Goal: Navigation & Orientation: Find specific page/section

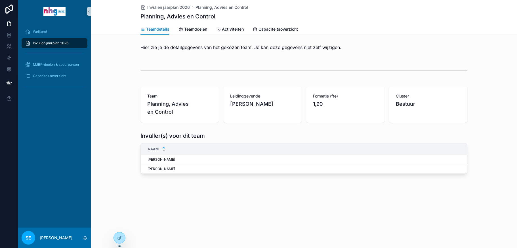
click at [69, 43] on div "Invullen jaarplan 2026" at bounding box center [54, 43] width 59 height 9
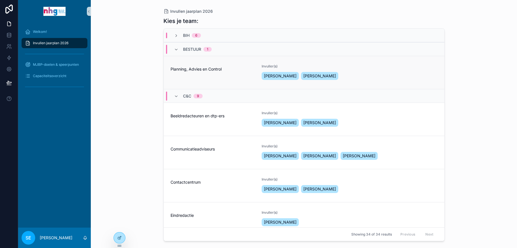
click at [191, 71] on span "Planning, Advies en Control" at bounding box center [213, 69] width 85 height 6
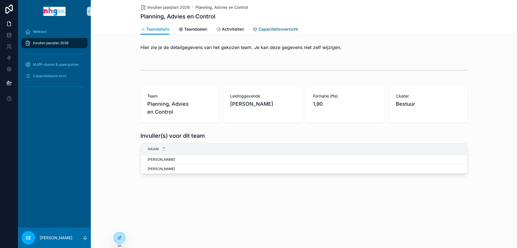
click at [273, 27] on span "Capaciteitsoverzicht" at bounding box center [278, 29] width 39 height 6
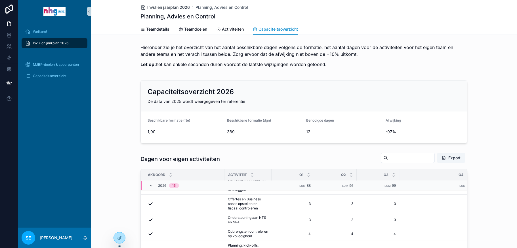
click at [158, 8] on span "Invullen jaarplan 2026" at bounding box center [168, 8] width 43 height 6
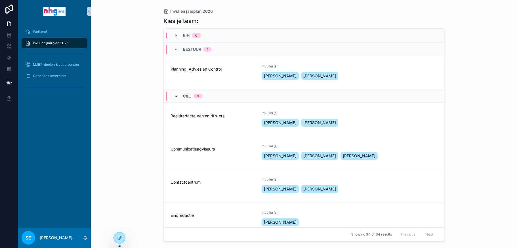
click at [175, 94] on icon "scrollable content" at bounding box center [176, 96] width 5 height 5
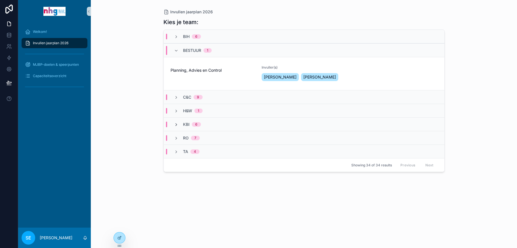
click at [174, 125] on icon "scrollable content" at bounding box center [176, 125] width 5 height 5
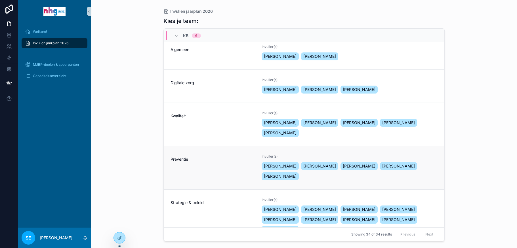
scroll to position [85, 0]
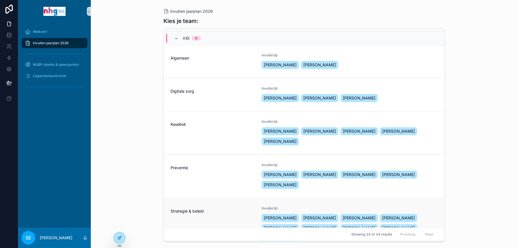
click at [203, 206] on div "Strategie & beleid" at bounding box center [213, 224] width 85 height 37
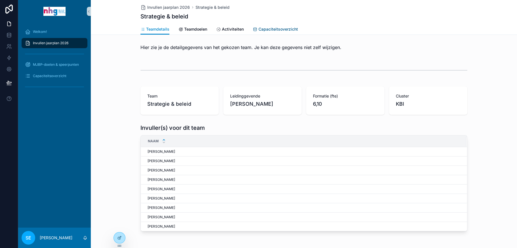
click at [287, 30] on span "Capaciteitsoverzicht" at bounding box center [278, 29] width 39 height 6
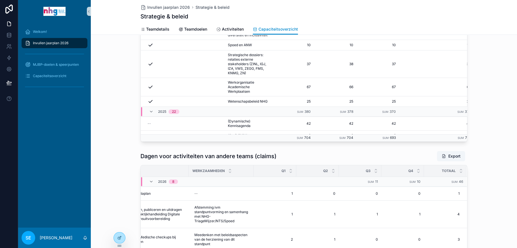
scroll to position [101, 0]
